Goal: Book appointment/travel/reservation

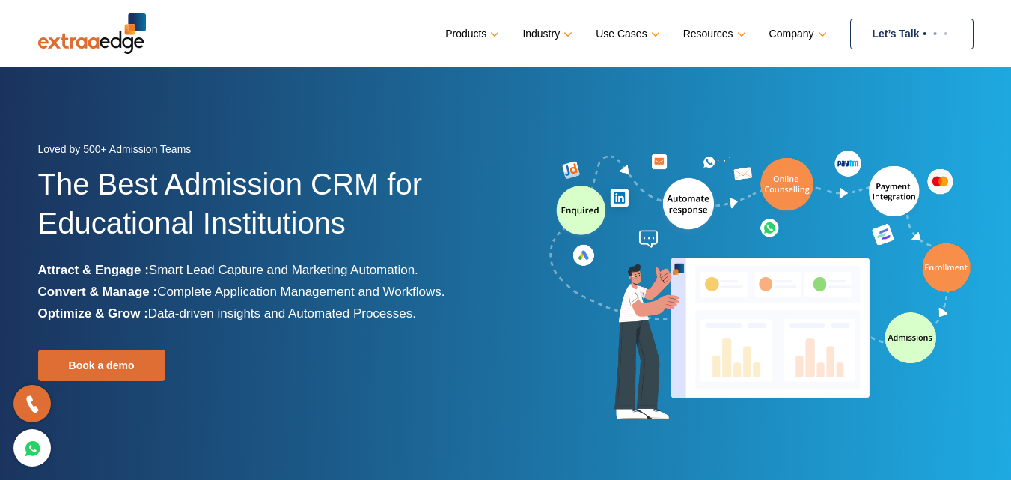
click at [908, 22] on link "Let’s Talk" at bounding box center [911, 34] width 123 height 31
